Goal: Task Accomplishment & Management: Complete application form

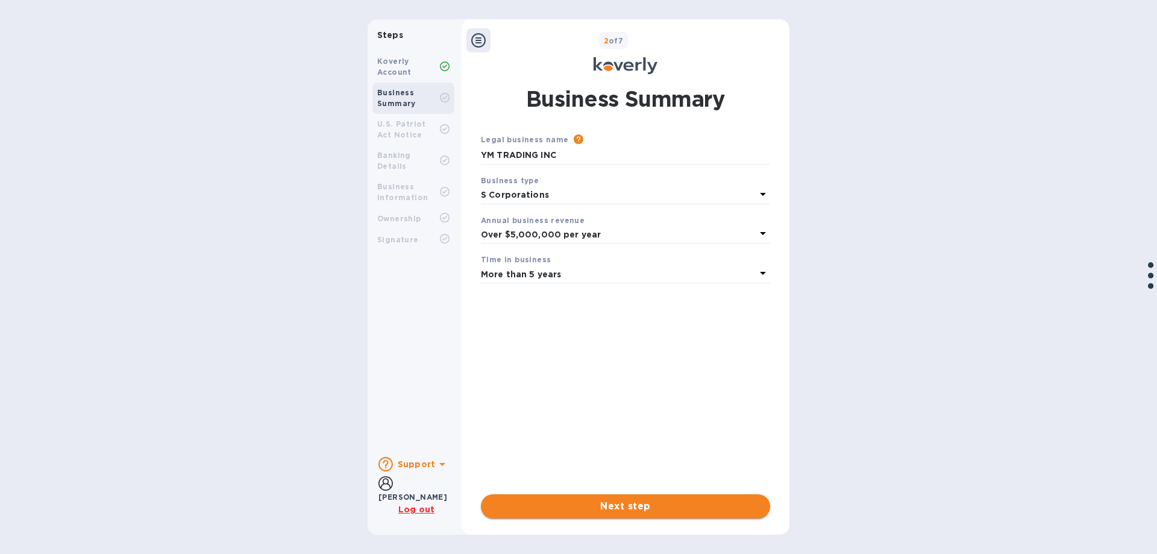
click at [630, 508] on span "Next step" at bounding box center [625, 506] width 270 height 14
click at [630, 508] on span "Done" at bounding box center [625, 506] width 27 height 14
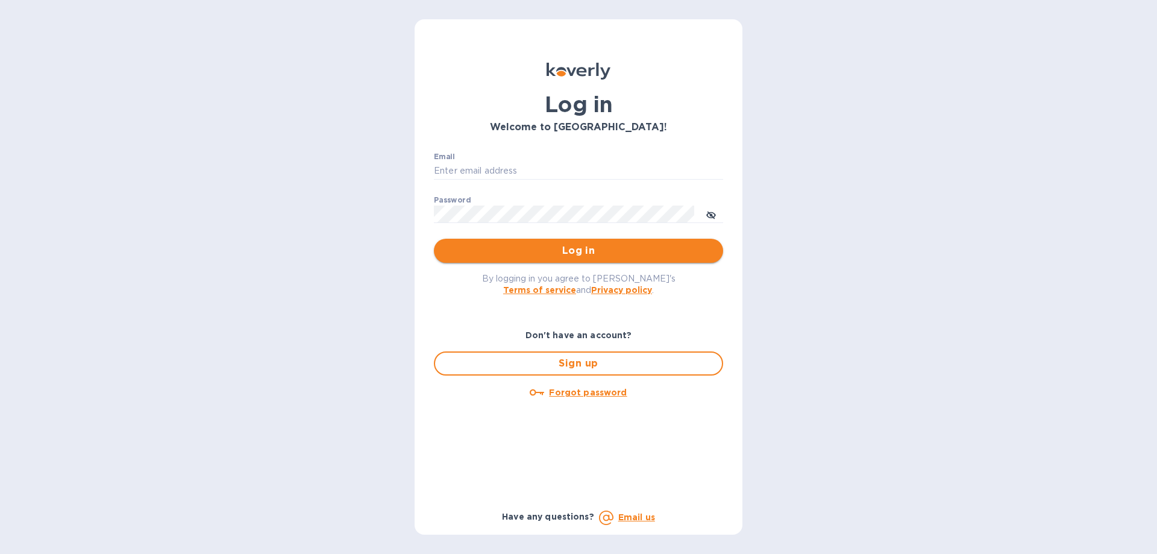
type input "admin@ymtrading.com"
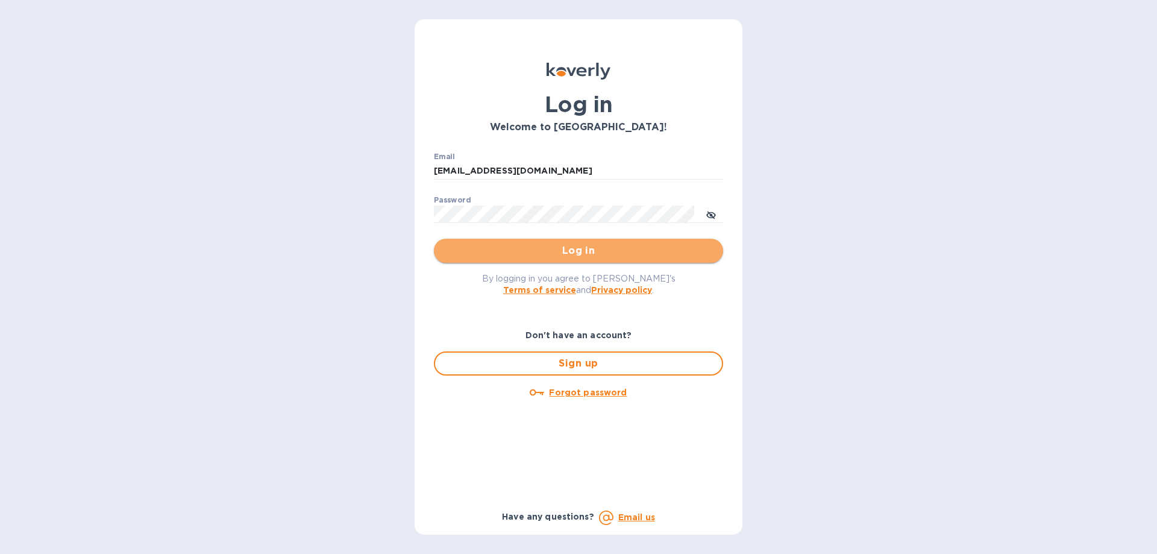
click at [578, 252] on span "Log in" at bounding box center [578, 250] width 270 height 14
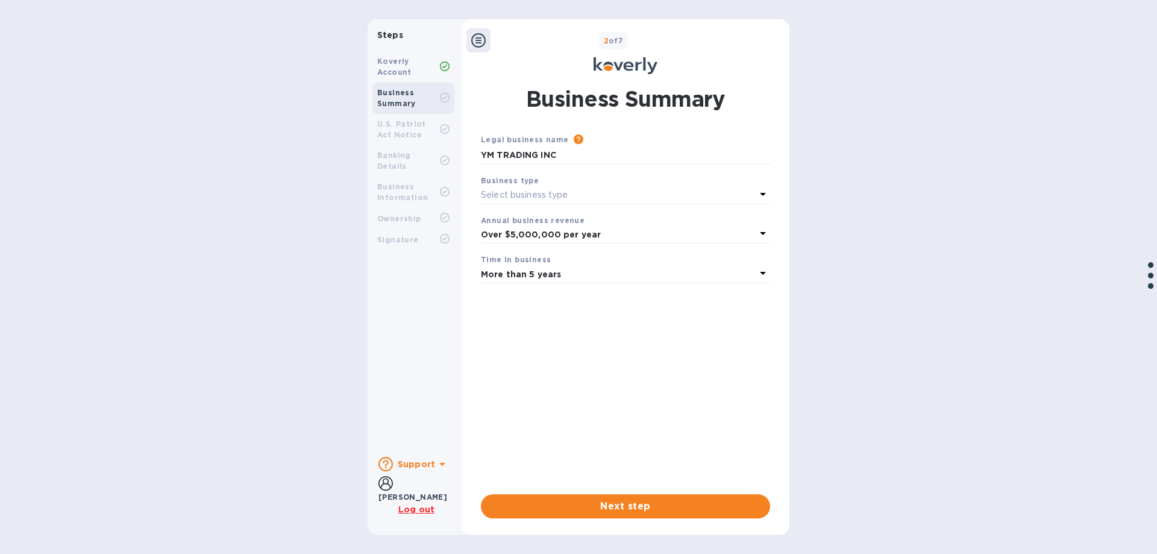
click at [565, 197] on p "Select business type" at bounding box center [524, 195] width 87 height 13
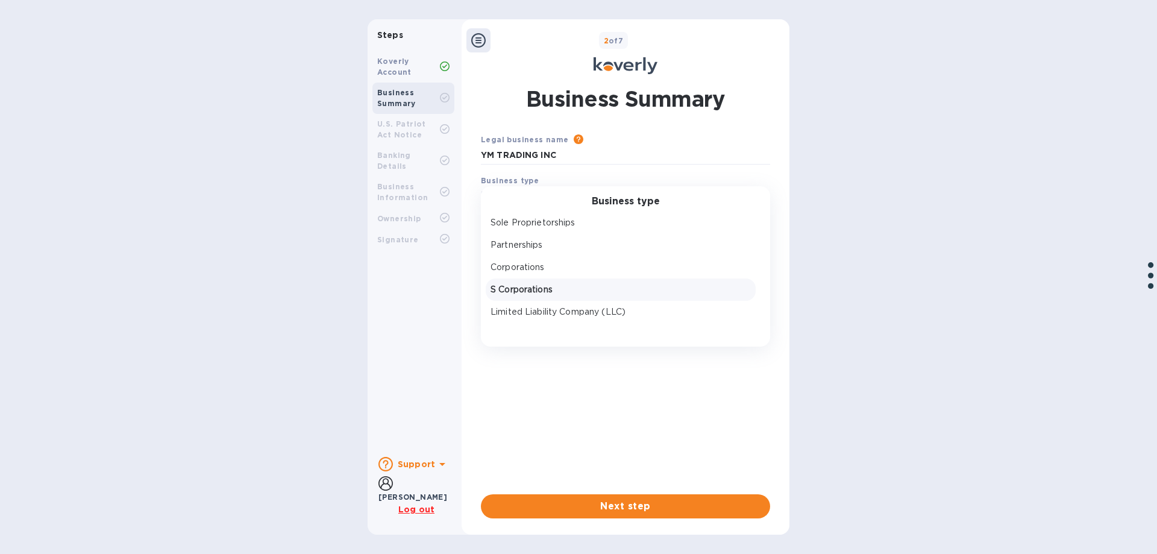
click at [539, 287] on p "S Corporations" at bounding box center [620, 289] width 260 height 13
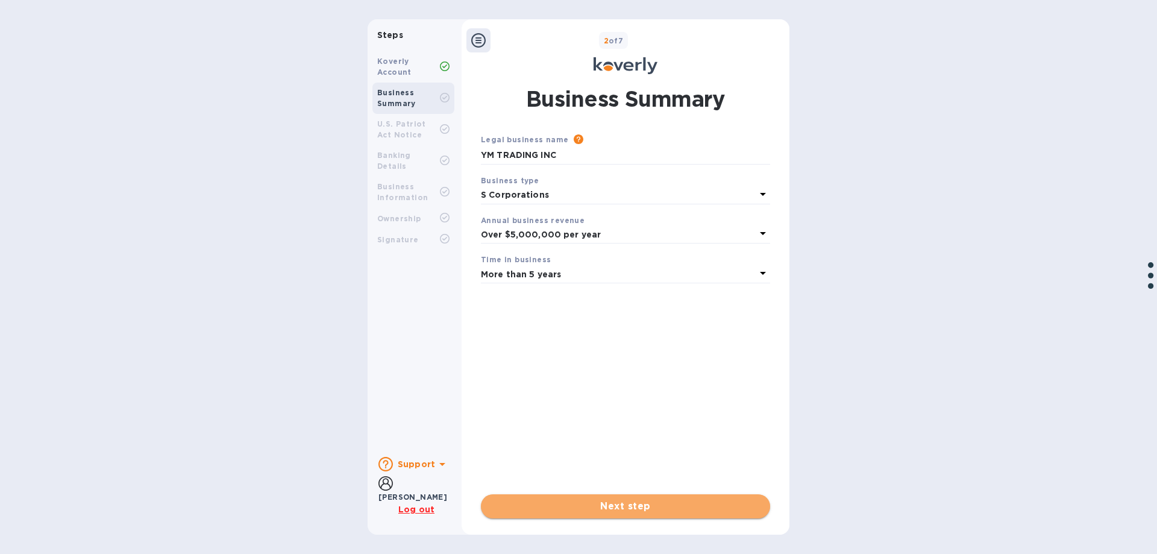
click at [596, 503] on span "Next step" at bounding box center [625, 506] width 270 height 14
click at [584, 499] on span "Next step" at bounding box center [625, 506] width 270 height 14
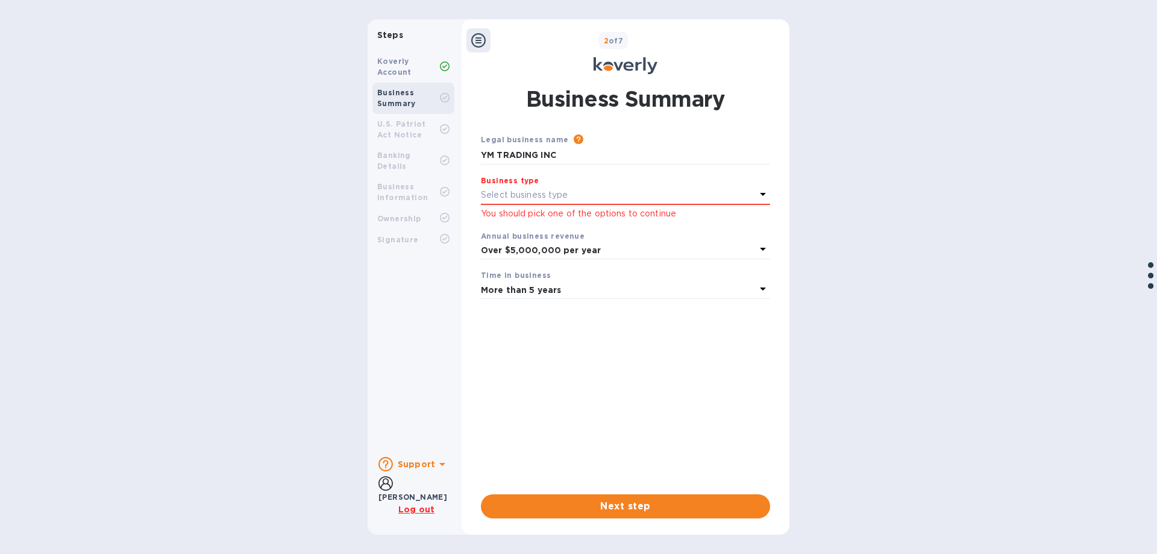
click at [704, 192] on div "Select business type" at bounding box center [618, 195] width 275 height 17
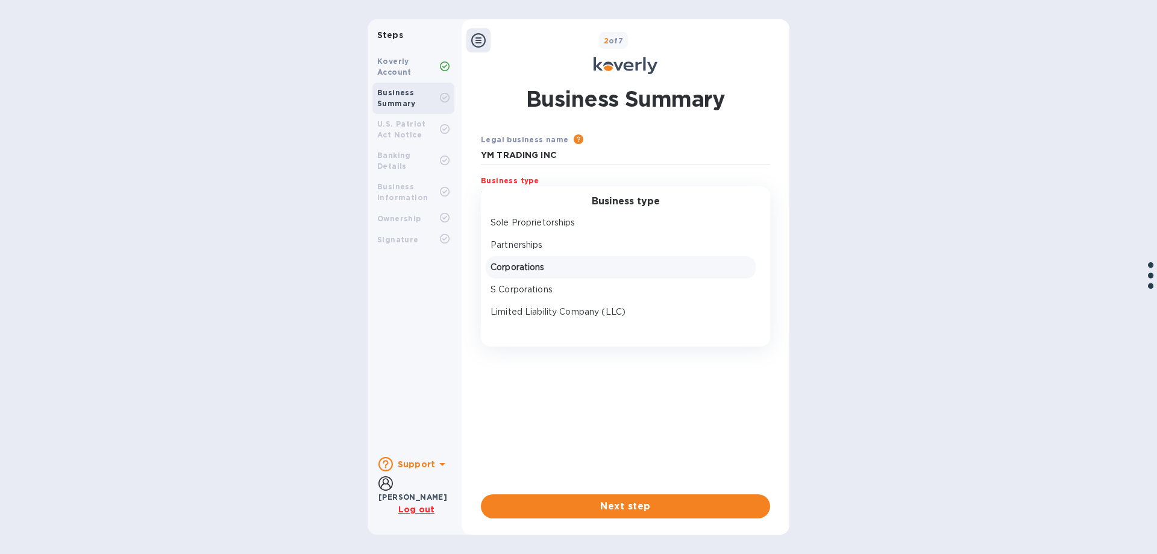
click at [577, 271] on p "Corporations" at bounding box center [620, 267] width 260 height 13
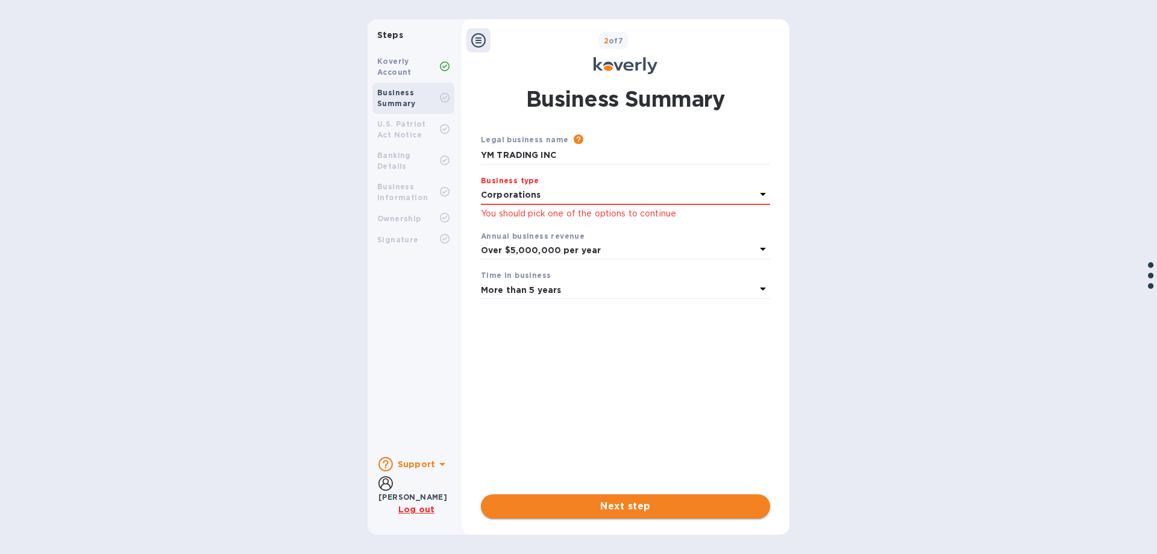
click at [606, 505] on span "Next step" at bounding box center [625, 506] width 270 height 14
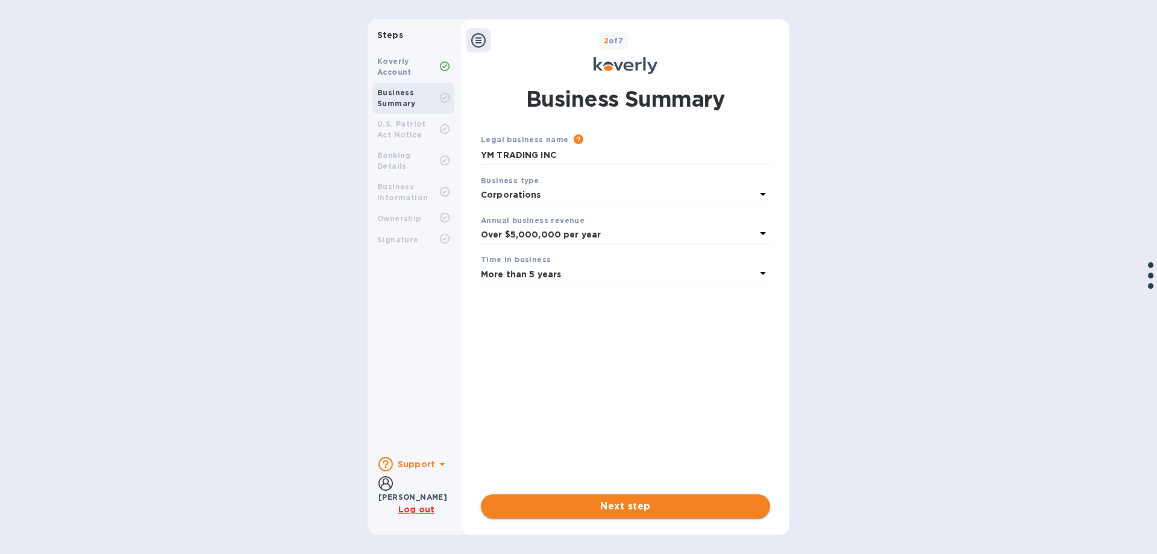
click at [606, 505] on span "Next step" at bounding box center [625, 506] width 270 height 14
click at [438, 465] on icon at bounding box center [442, 464] width 14 height 14
